Goal: Task Accomplishment & Management: Manage account settings

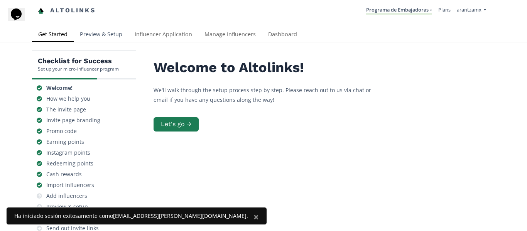
click at [85, 35] on link "Preview & Setup" at bounding box center [101, 34] width 55 height 15
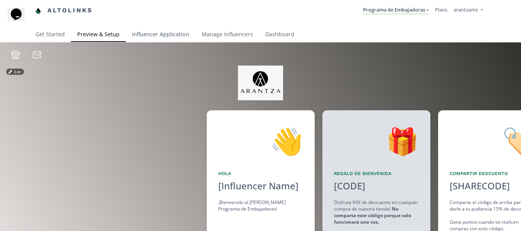
click at [158, 33] on link "Influencer Application" at bounding box center [161, 34] width 70 height 15
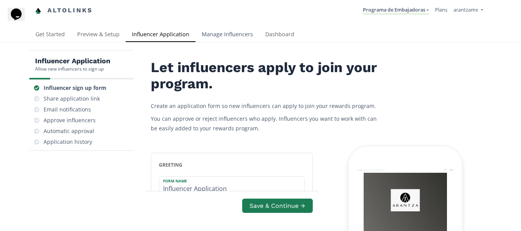
click at [218, 34] on link "Manage Influencers" at bounding box center [228, 34] width 64 height 15
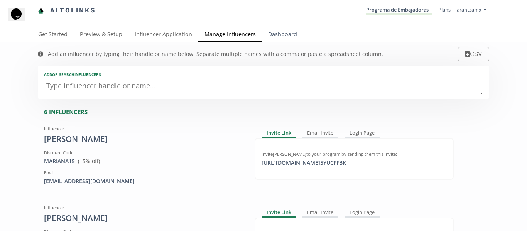
click at [281, 30] on link "Dashboard" at bounding box center [282, 34] width 41 height 15
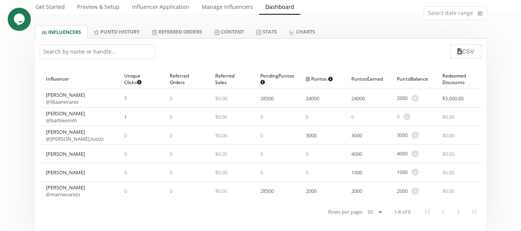
scroll to position [41, 0]
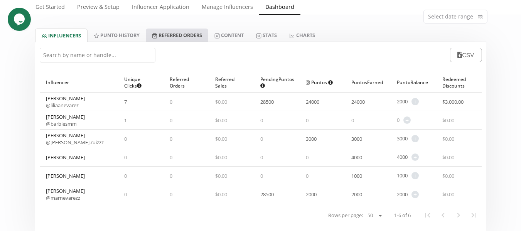
click at [192, 35] on link "Referred Orders" at bounding box center [177, 35] width 62 height 13
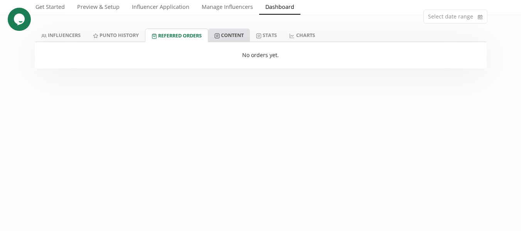
click at [232, 35] on link "Content" at bounding box center [229, 35] width 42 height 13
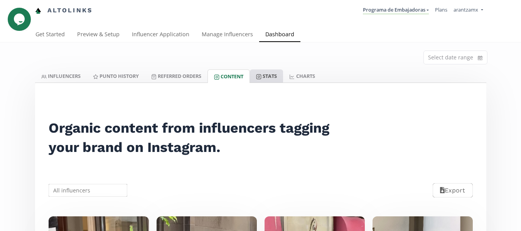
click at [272, 76] on link "Stats" at bounding box center [266, 75] width 33 height 13
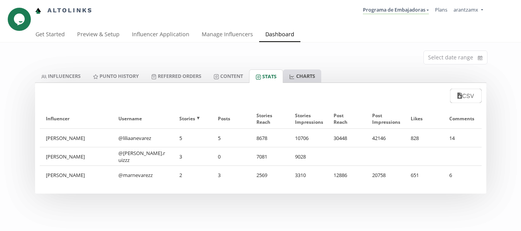
click at [310, 71] on link "CHARTS" at bounding box center [302, 75] width 38 height 13
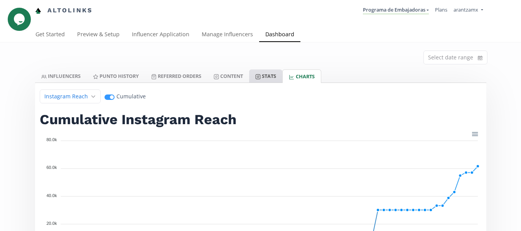
click at [272, 74] on link "Stats" at bounding box center [265, 75] width 33 height 13
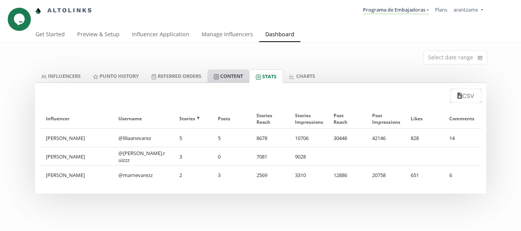
click at [227, 72] on link "Content" at bounding box center [229, 75] width 42 height 13
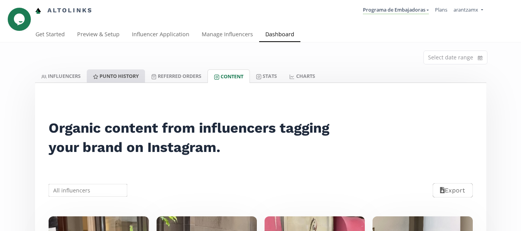
click at [117, 79] on link "Punto HISTORY" at bounding box center [116, 75] width 58 height 13
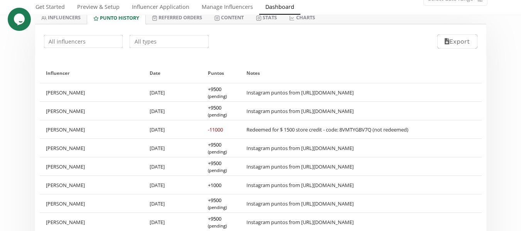
scroll to position [77, 0]
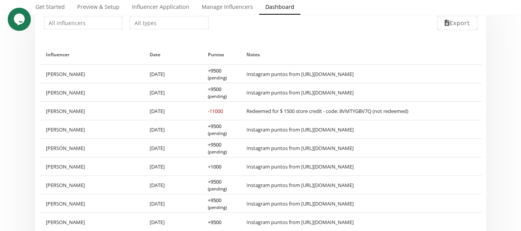
click at [247, 110] on div "Redeemed for $ 1500 store credit - code: 8VMTYGBV7Q (not redeemed)" at bounding box center [327, 111] width 162 height 7
drag, startPoint x: 343, startPoint y: 110, endPoint x: 374, endPoint y: 114, distance: 31.1
click at [374, 114] on div "Redeemed for $ 1500 store credit - code: 8VMTYGBV7Q (not redeemed)" at bounding box center [327, 111] width 162 height 7
copy div "8VMTYGBV7Q"
click at [142, 126] on div "[PERSON_NAME]" at bounding box center [92, 129] width 104 height 18
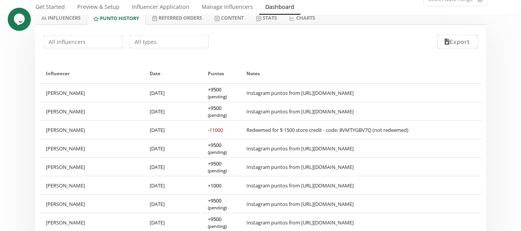
scroll to position [39, 0]
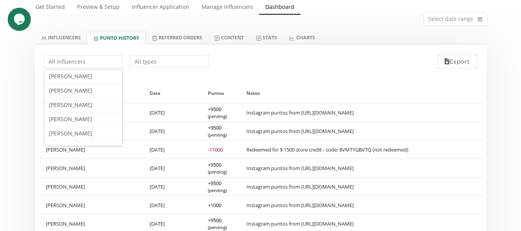
click at [98, 59] on input "text" at bounding box center [83, 61] width 81 height 15
click at [56, 116] on div "[PERSON_NAME]" at bounding box center [83, 119] width 78 height 14
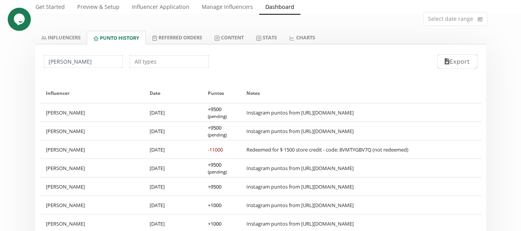
click at [84, 64] on input "[PERSON_NAME]" at bounding box center [83, 61] width 81 height 15
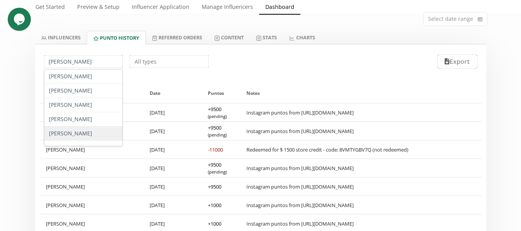
click at [81, 130] on div "[PERSON_NAME]" at bounding box center [83, 134] width 78 height 14
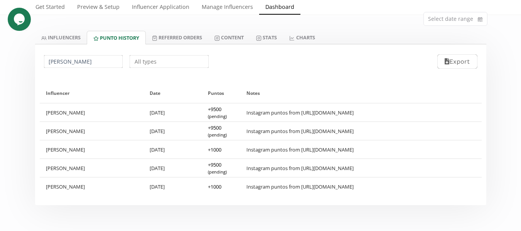
click at [98, 62] on input "[PERSON_NAME]" at bounding box center [83, 61] width 81 height 15
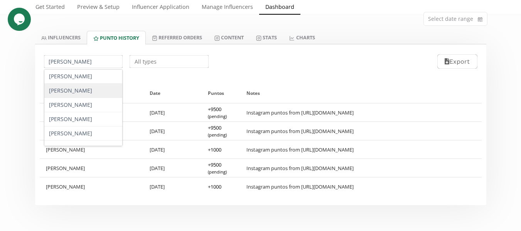
click at [74, 92] on div "[PERSON_NAME]" at bounding box center [83, 91] width 78 height 14
type input "[PERSON_NAME]"
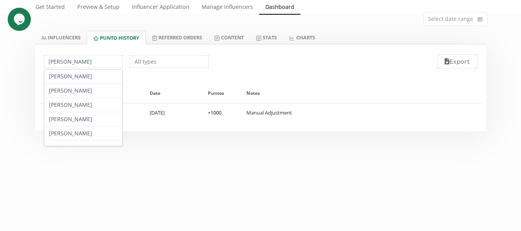
click at [96, 62] on input "[PERSON_NAME]" at bounding box center [83, 61] width 81 height 15
click at [169, 77] on div "[PERSON_NAME] [PERSON_NAME] [PERSON_NAME] [PERSON_NAME] [PERSON_NAME] [PERSON_N…" at bounding box center [260, 61] width 451 height 34
